Goal: Navigation & Orientation: Find specific page/section

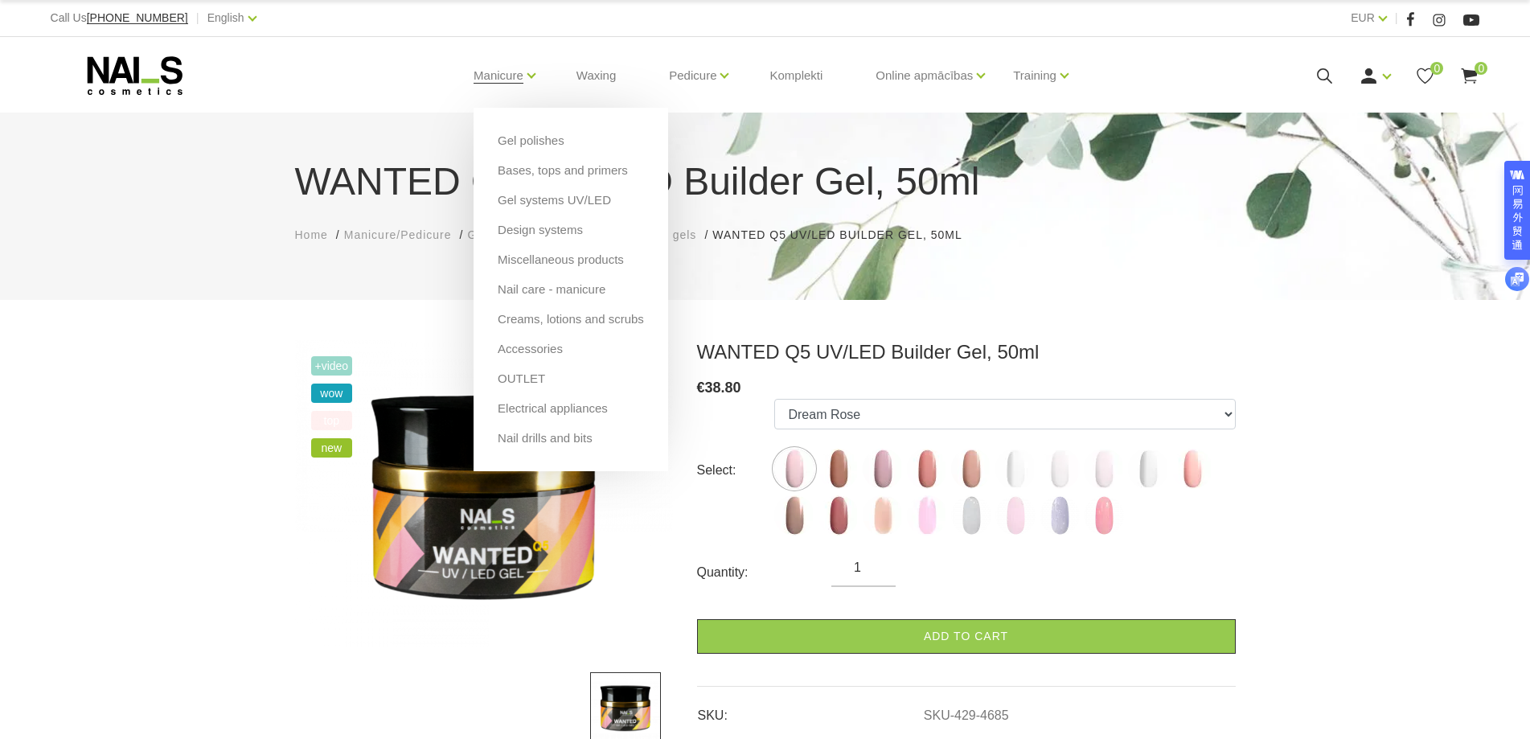
click at [525, 79] on li "Manicure Gel polishes Bases, tops and primers Gel systems UV/LED Design systems…" at bounding box center [498, 75] width 90 height 64
click at [523, 137] on link "Gel polishes" at bounding box center [531, 141] width 67 height 18
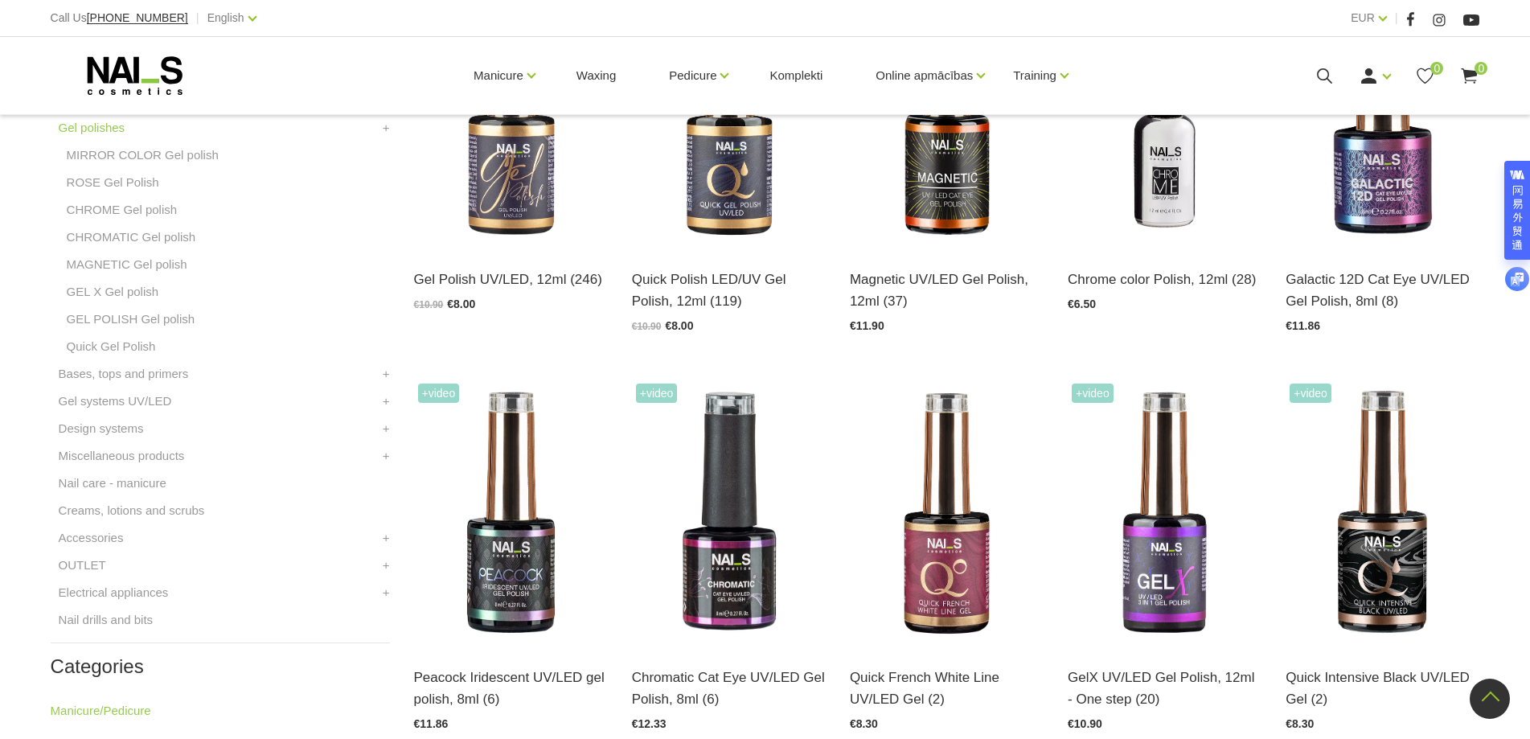
scroll to position [482, 0]
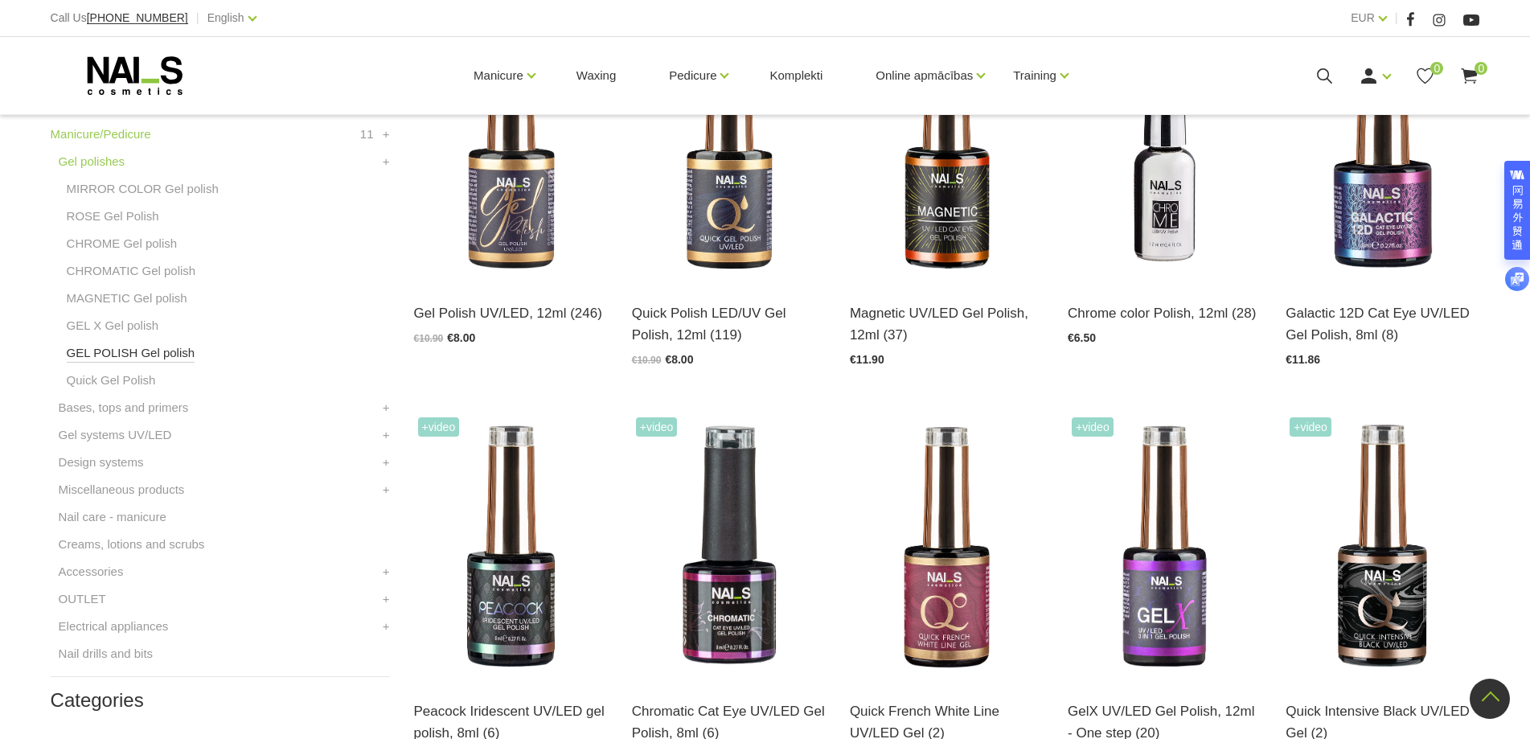
click at [172, 348] on link "GEL POLISH Gel polish" at bounding box center [131, 352] width 129 height 19
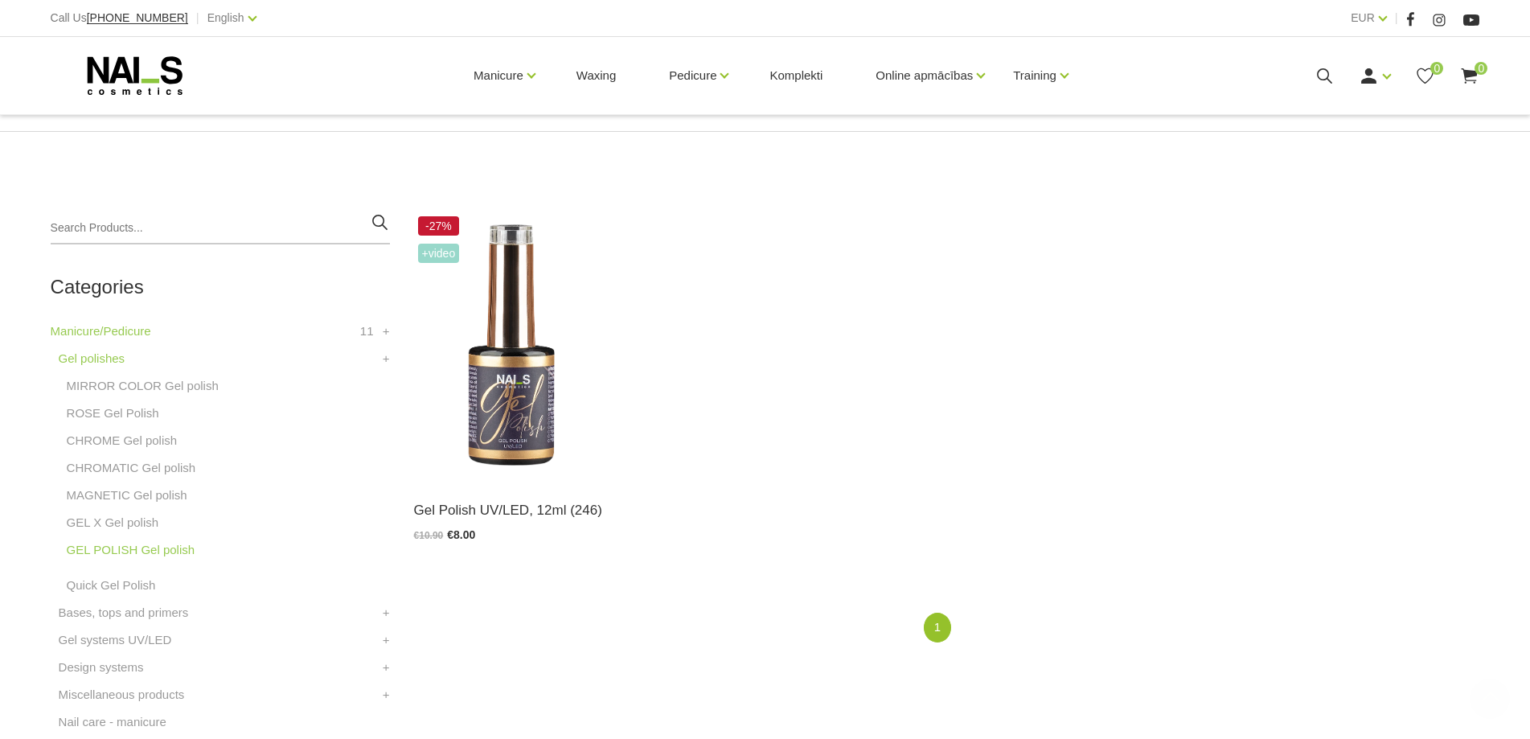
scroll to position [402, 0]
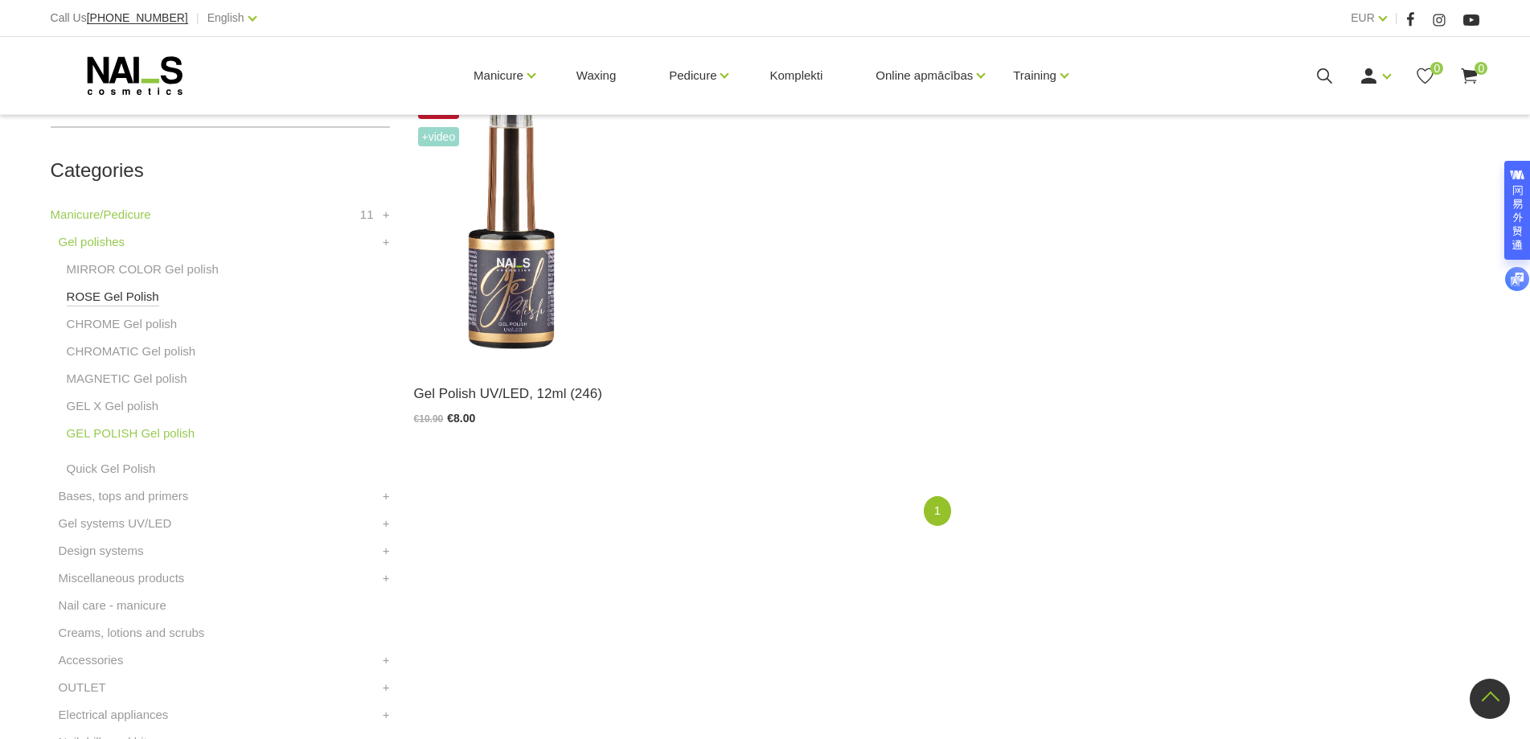
click at [123, 297] on link "ROSE Gel Polish" at bounding box center [113, 296] width 92 height 19
